Goal: Task Accomplishment & Management: Use online tool/utility

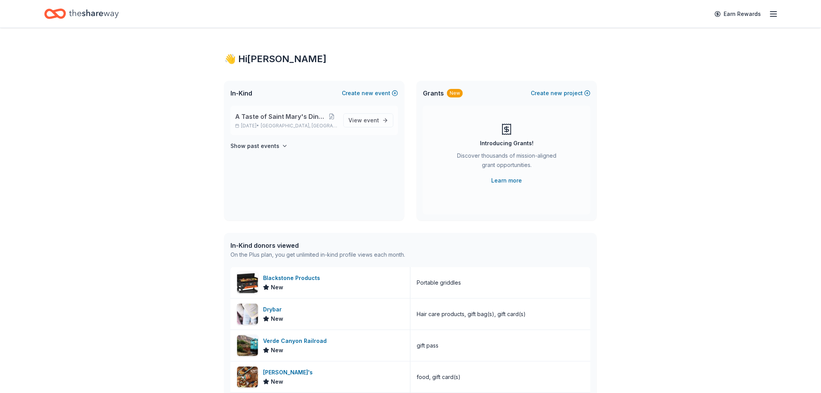
click at [296, 122] on div "A Taste of Saint Mary's Dinner & Auction [DATE] • [GEOGRAPHIC_DATA], [GEOGRAPHI…" at bounding box center [286, 120] width 102 height 17
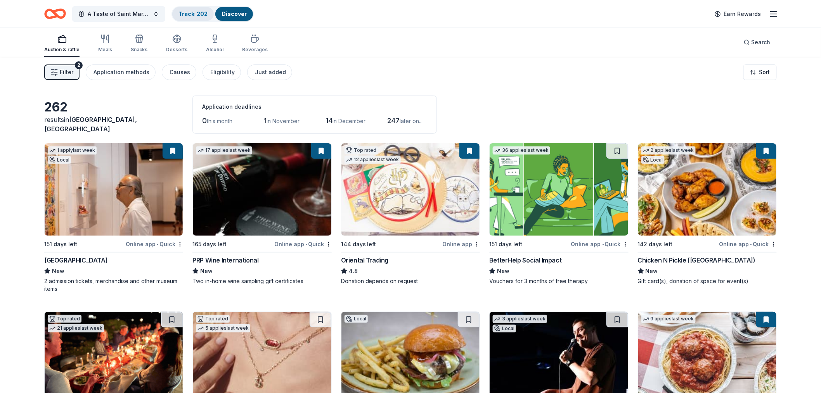
click at [181, 16] on link "Track · 202" at bounding box center [192, 13] width 29 height 7
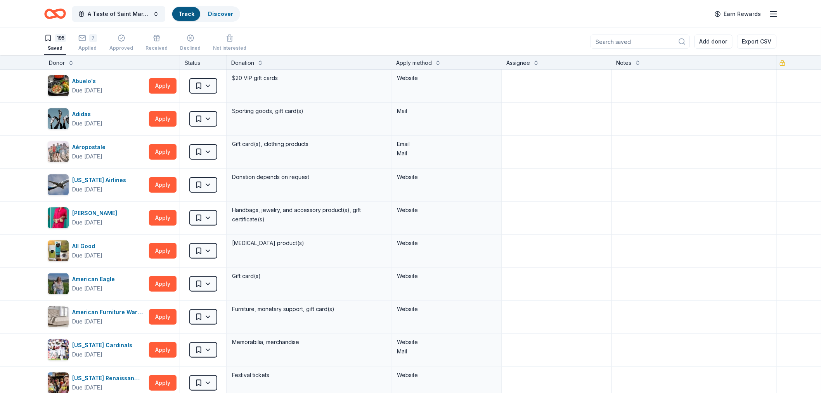
scroll to position [0, 0]
click at [435, 62] on button at bounding box center [438, 62] width 6 height 8
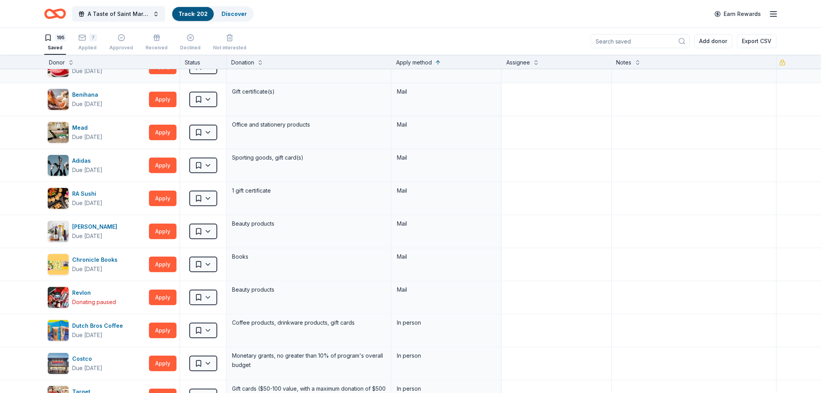
scroll to position [0, 0]
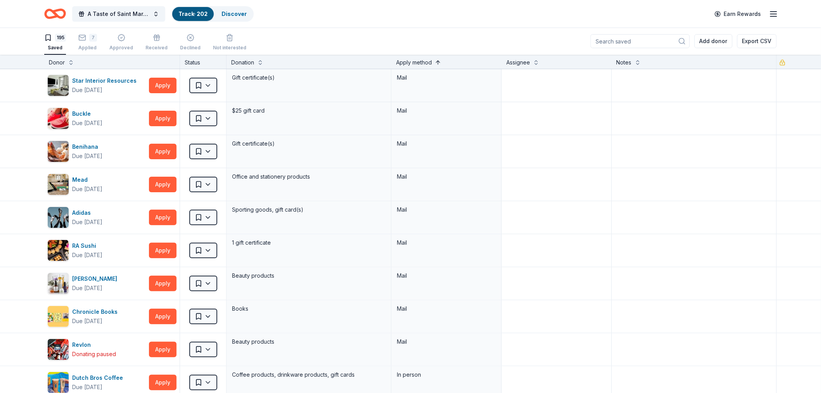
click at [435, 61] on button at bounding box center [438, 62] width 6 height 8
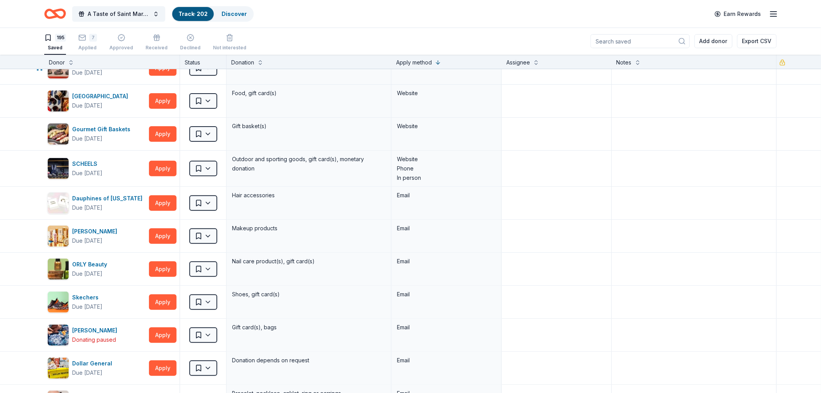
scroll to position [4008, 0]
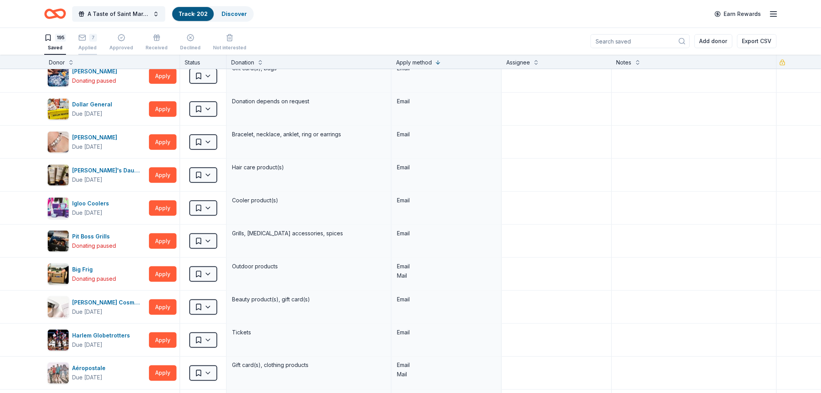
click at [90, 40] on div "7" at bounding box center [93, 38] width 8 height 8
